Goal: Information Seeking & Learning: Learn about a topic

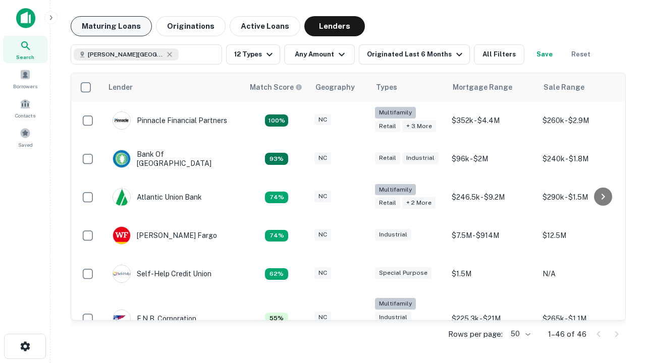
click at [111, 26] on button "Maturing Loans" at bounding box center [111, 26] width 81 height 20
